Goal: Obtain resource: Obtain resource

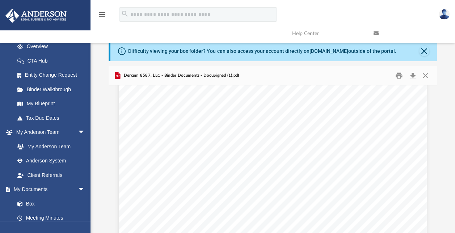
scroll to position [59, 0]
click at [35, 203] on link "Box" at bounding box center [53, 203] width 86 height 14
click at [28, 203] on link "Box" at bounding box center [53, 203] width 86 height 14
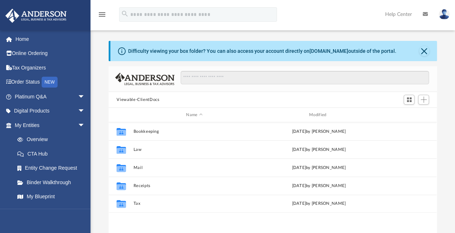
scroll to position [159, 322]
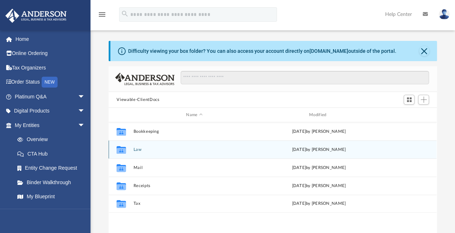
click at [138, 149] on button "Law" at bounding box center [194, 149] width 122 height 5
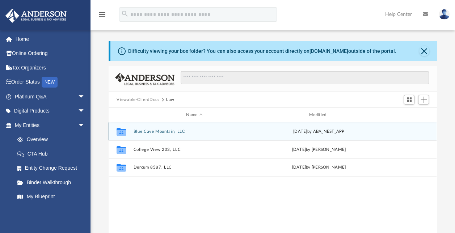
click at [161, 131] on button "Blue Cave Mountain, LLC" at bounding box center [194, 131] width 122 height 5
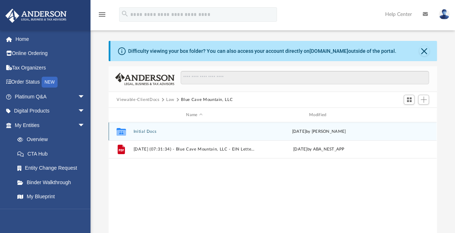
click at [143, 130] on button "Initial Docs" at bounding box center [194, 131] width 122 height 5
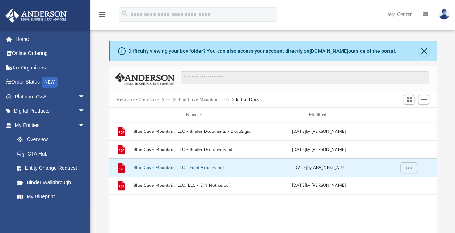
click at [183, 167] on button "Blue Cave Mountain, LLC - Filed Articles.pdf" at bounding box center [194, 167] width 122 height 5
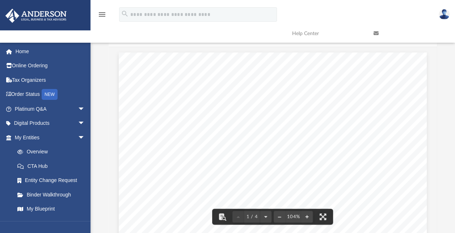
scroll to position [30, 0]
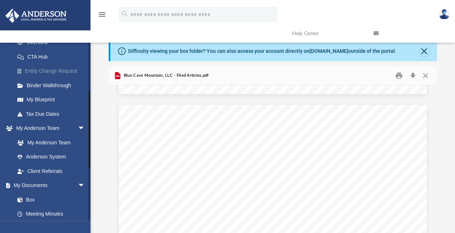
scroll to position [110, 0]
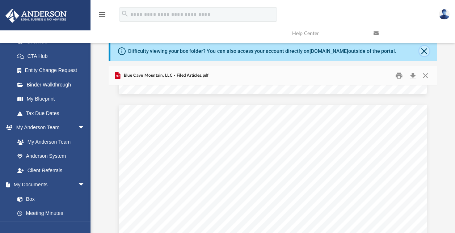
click at [424, 51] on button "Close" at bounding box center [424, 51] width 10 height 10
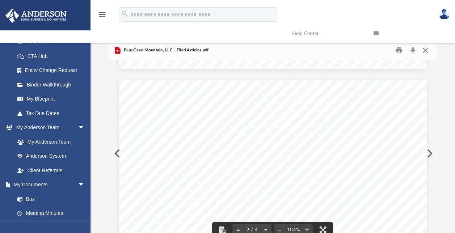
click at [427, 50] on button "Close" at bounding box center [424, 50] width 13 height 11
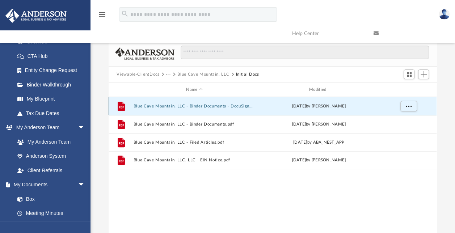
click at [166, 104] on button "Blue Cave Mountain, LLC - Binder Documents - DocuSigned.pdf" at bounding box center [194, 106] width 122 height 5
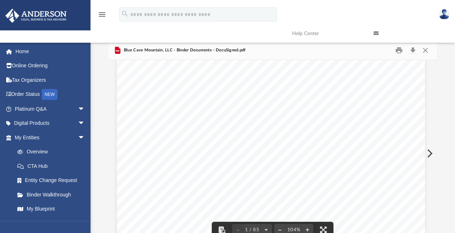
scroll to position [43, 2]
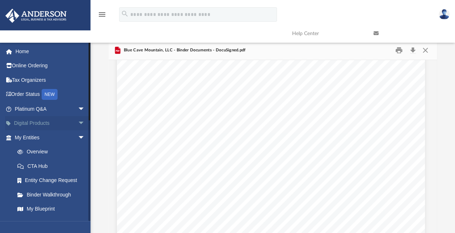
click at [78, 128] on span "arrow_drop_down" at bounding box center [85, 123] width 14 height 15
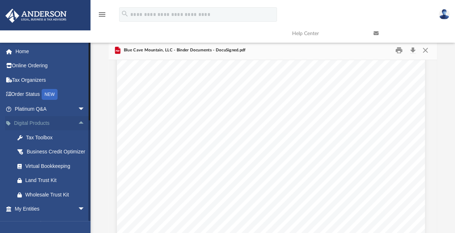
click at [78, 128] on span "arrow_drop_up" at bounding box center [85, 123] width 14 height 15
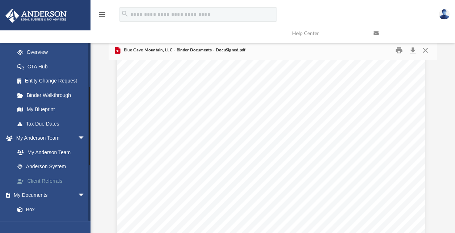
scroll to position [100, 0]
click at [31, 210] on link "Box" at bounding box center [53, 208] width 86 height 14
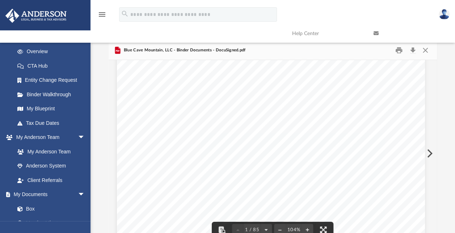
scroll to position [0, 2]
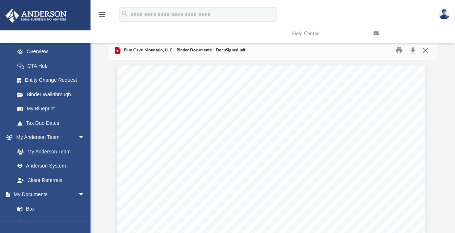
click at [426, 48] on button "Close" at bounding box center [424, 50] width 13 height 11
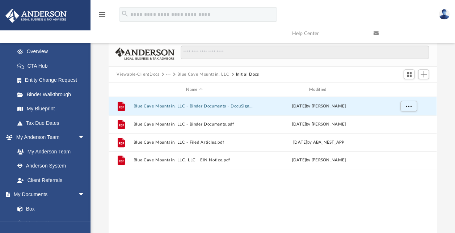
drag, startPoint x: 136, startPoint y: 72, endPoint x: 126, endPoint y: 80, distance: 12.6
click at [126, 80] on div "Viewable-ClientDocs ··· Blue Cave Mountain, LLC Initial Docs" at bounding box center [273, 75] width 328 height 16
click at [212, 73] on button "Blue Cave Mountain, LLC" at bounding box center [203, 74] width 52 height 7
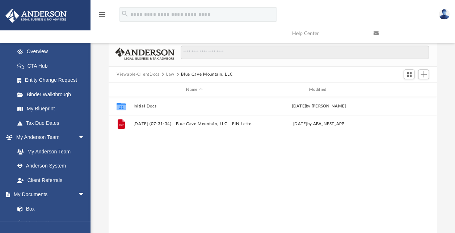
click at [144, 74] on button "Viewable-ClientDocs" at bounding box center [137, 74] width 43 height 7
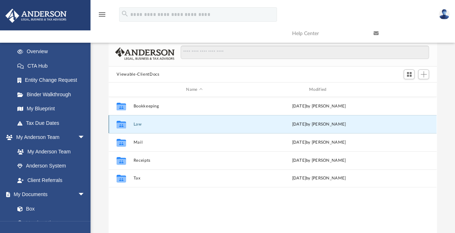
click at [139, 125] on button "Law" at bounding box center [194, 124] width 122 height 5
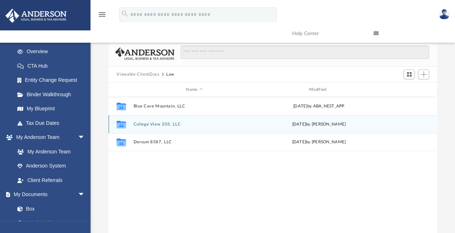
click at [162, 124] on button "College View 203, LLC" at bounding box center [194, 124] width 122 height 5
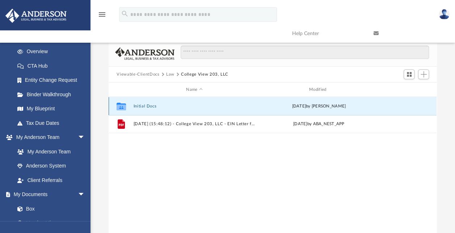
click at [146, 105] on button "Initial Docs" at bounding box center [194, 106] width 122 height 5
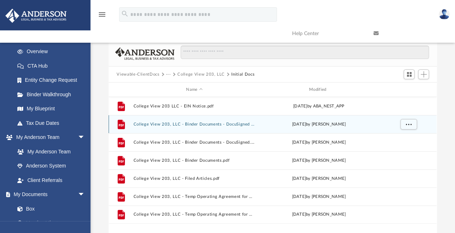
click at [192, 123] on button "College View 203, LLC - Binder Documents - DocuSigned (1).pdf" at bounding box center [194, 124] width 122 height 5
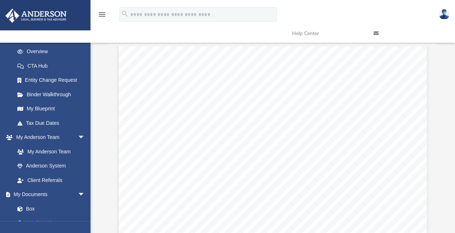
scroll to position [494, 0]
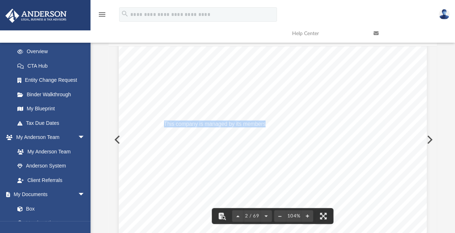
drag, startPoint x: 262, startPoint y: 124, endPoint x: 161, endPoint y: 122, distance: 100.6
click at [164, 122] on span "This company is managed by its members" at bounding box center [215, 124] width 102 height 6
drag, startPoint x: 161, startPoint y: 122, endPoint x: 173, endPoint y: 124, distance: 11.5
click at [199, 151] on span "Blue Cave Mountain, LLC" at bounding box center [195, 149] width 65 height 6
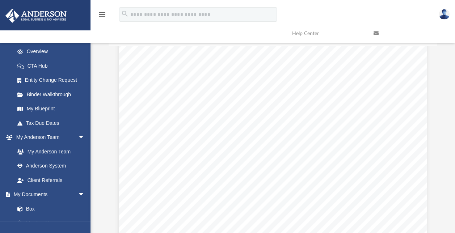
scroll to position [444, 0]
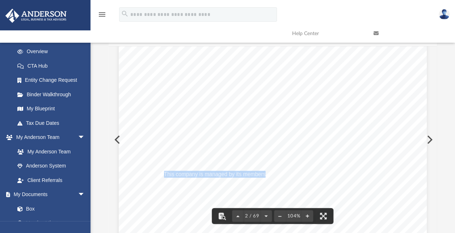
drag, startPoint x: 262, startPoint y: 174, endPoint x: 162, endPoint y: 174, distance: 100.2
click at [164, 174] on span "This company is managed by its members" at bounding box center [215, 174] width 102 height 6
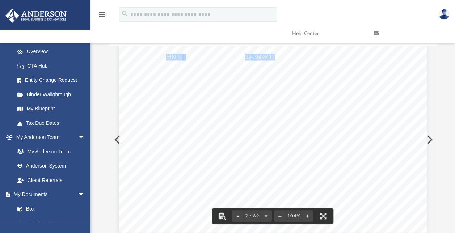
drag, startPoint x: 270, startPoint y: 55, endPoint x: 242, endPoint y: 56, distance: 27.9
click at [242, 56] on div "Overview of College View 203, LLC Entity Formation Information State of Organiz…" at bounding box center [273, 33] width 308 height 398
drag, startPoint x: 242, startPoint y: 56, endPoint x: 273, endPoint y: 59, distance: 30.5
click at [273, 59] on div "Overview of College View 203, LLC Entity Formation Information State of Organiz…" at bounding box center [273, 33] width 308 height 398
click at [273, 58] on div "Overview of College View 203, LLC Entity Formation Information State of Organiz…" at bounding box center [273, 33] width 308 height 398
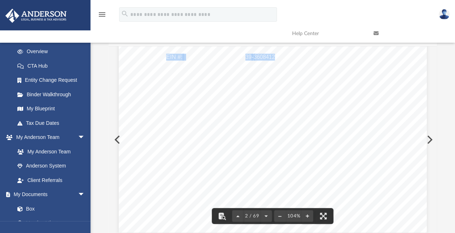
click at [268, 56] on span "3608412" at bounding box center [264, 57] width 21 height 6
drag, startPoint x: 270, startPoint y: 56, endPoint x: 243, endPoint y: 56, distance: 27.1
